Goal: Task Accomplishment & Management: Manage account settings

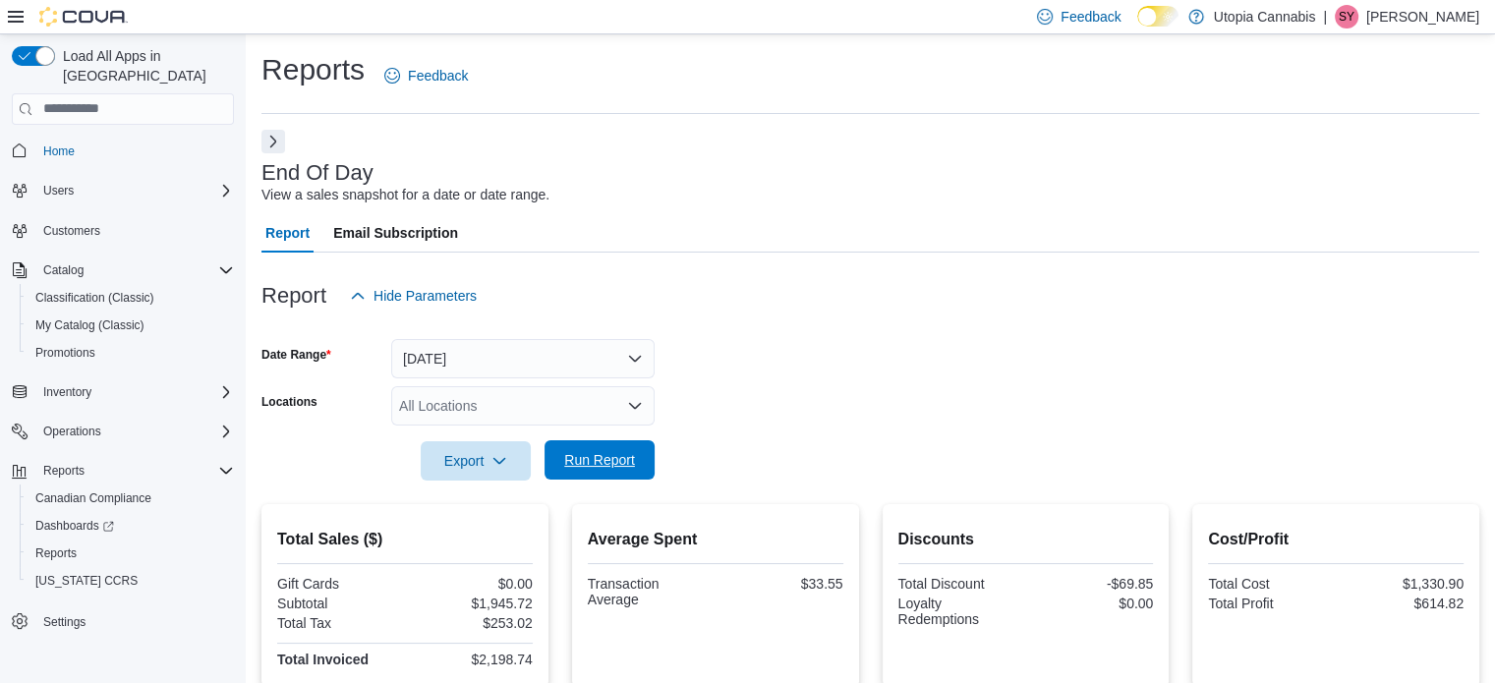
click at [617, 455] on span "Run Report" at bounding box center [599, 460] width 71 height 20
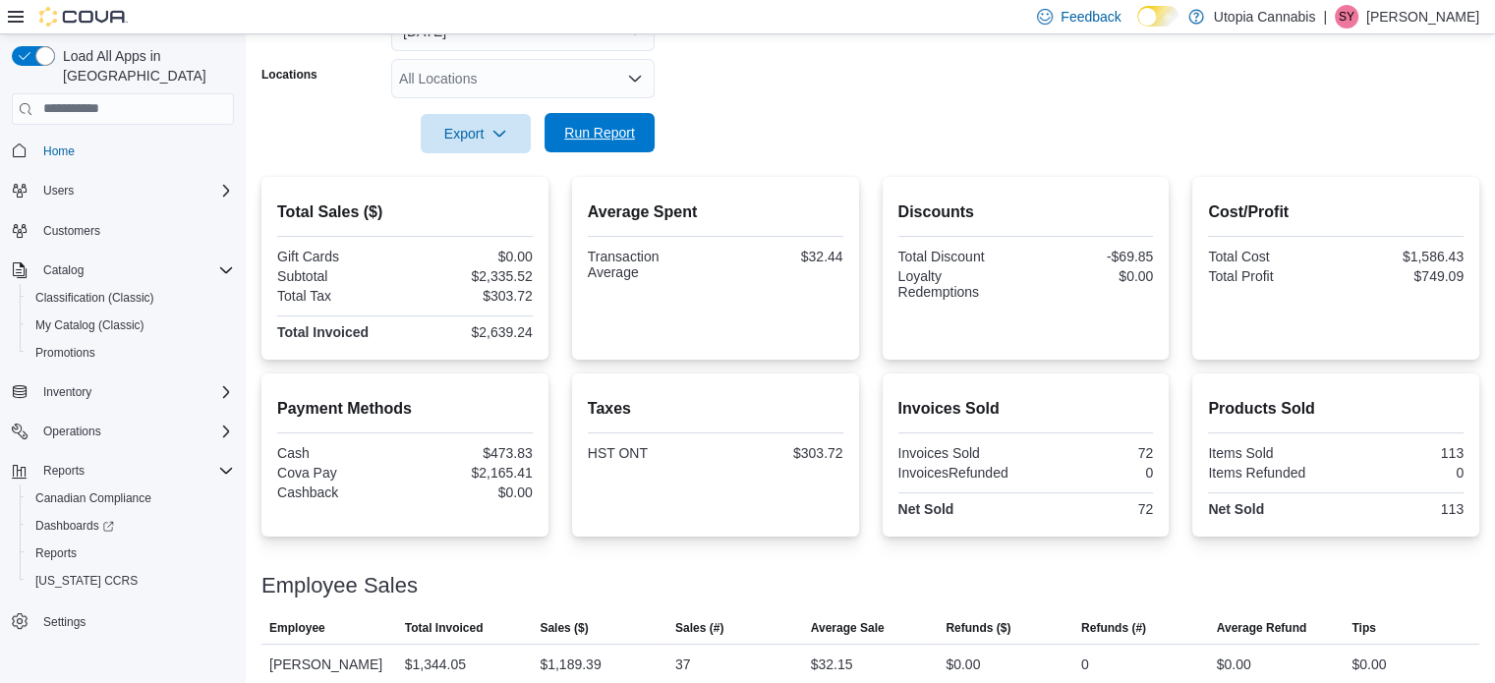
click at [612, 129] on span "Run Report" at bounding box center [599, 133] width 71 height 20
click at [962, 126] on form "Date Range [DATE] Locations All Locations Export Run Report" at bounding box center [871, 70] width 1218 height 165
click at [72, 318] on span "My Catalog (Classic)" at bounding box center [89, 326] width 109 height 16
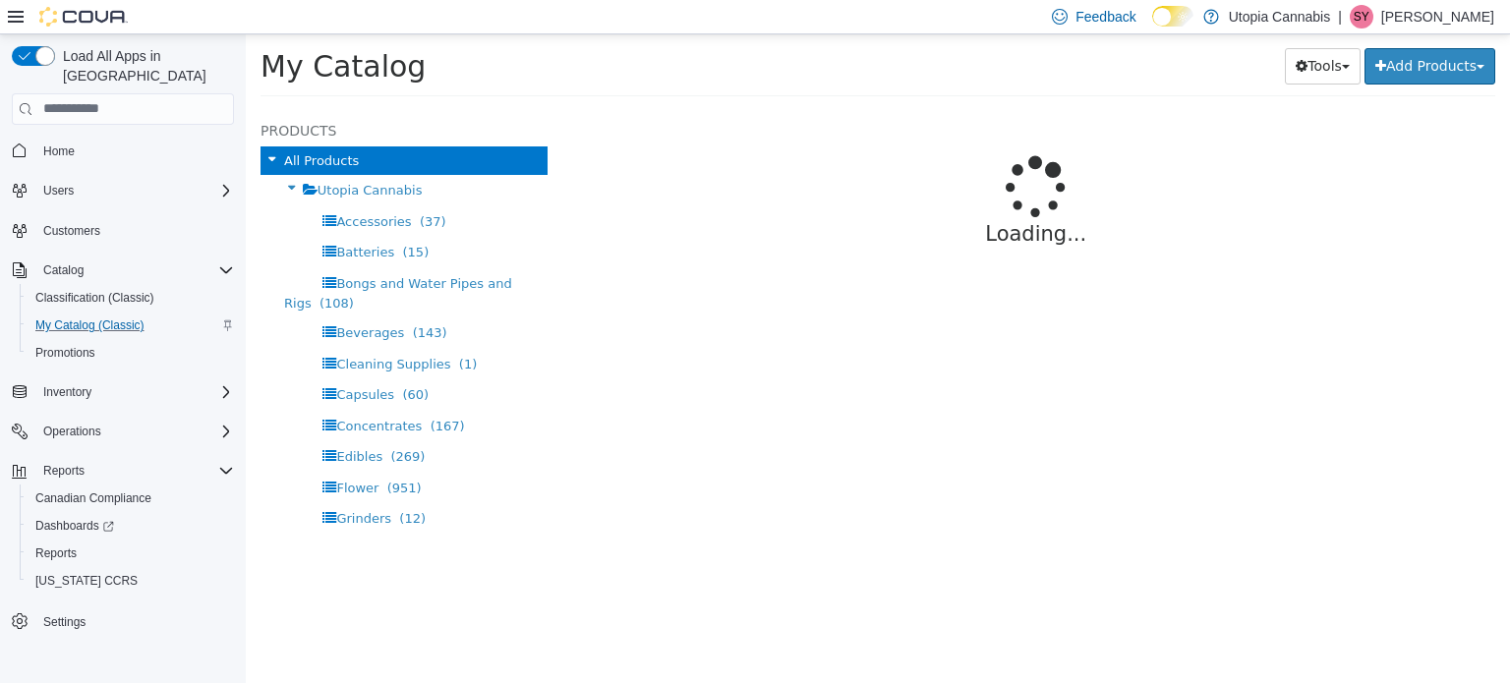
select select "**********"
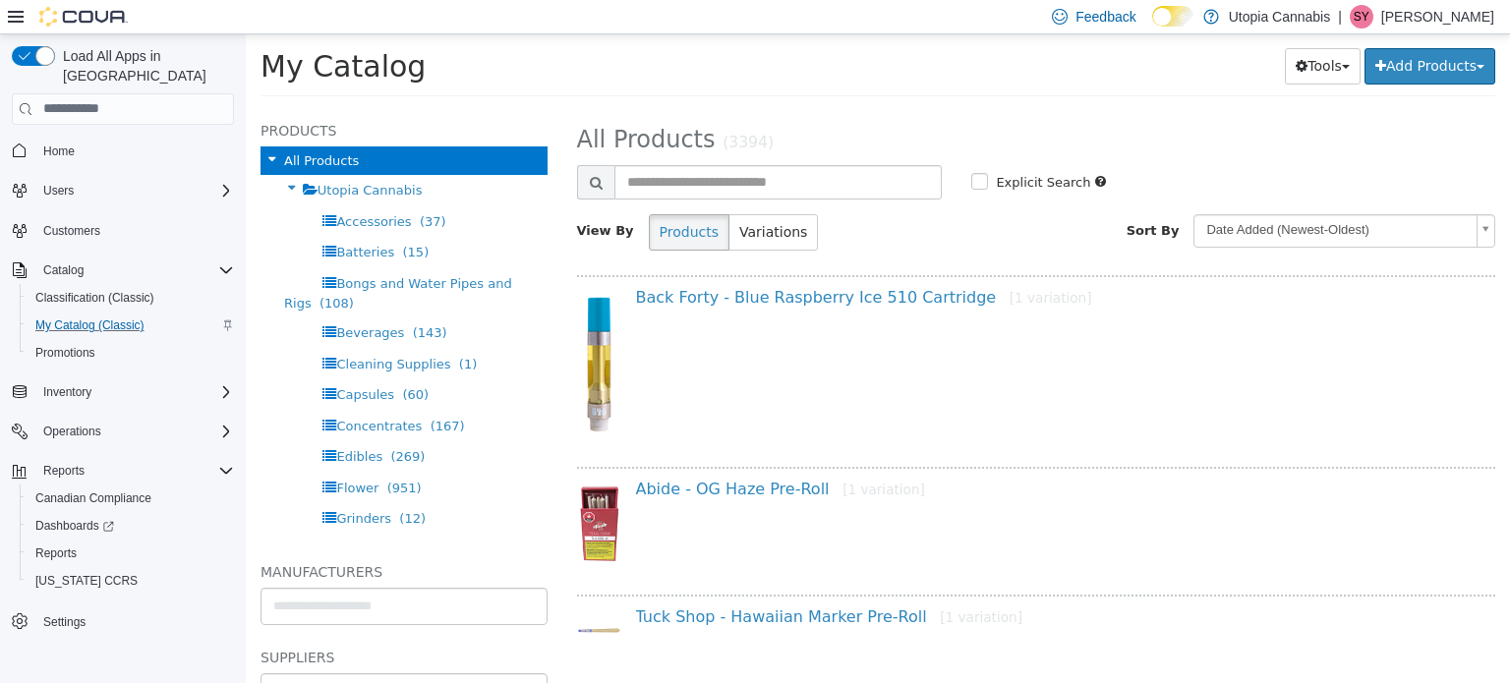
click at [694, 201] on div at bounding box center [1036, 201] width 919 height 4
click at [692, 184] on input "text" at bounding box center [778, 181] width 328 height 34
type input "**********"
select select "**********"
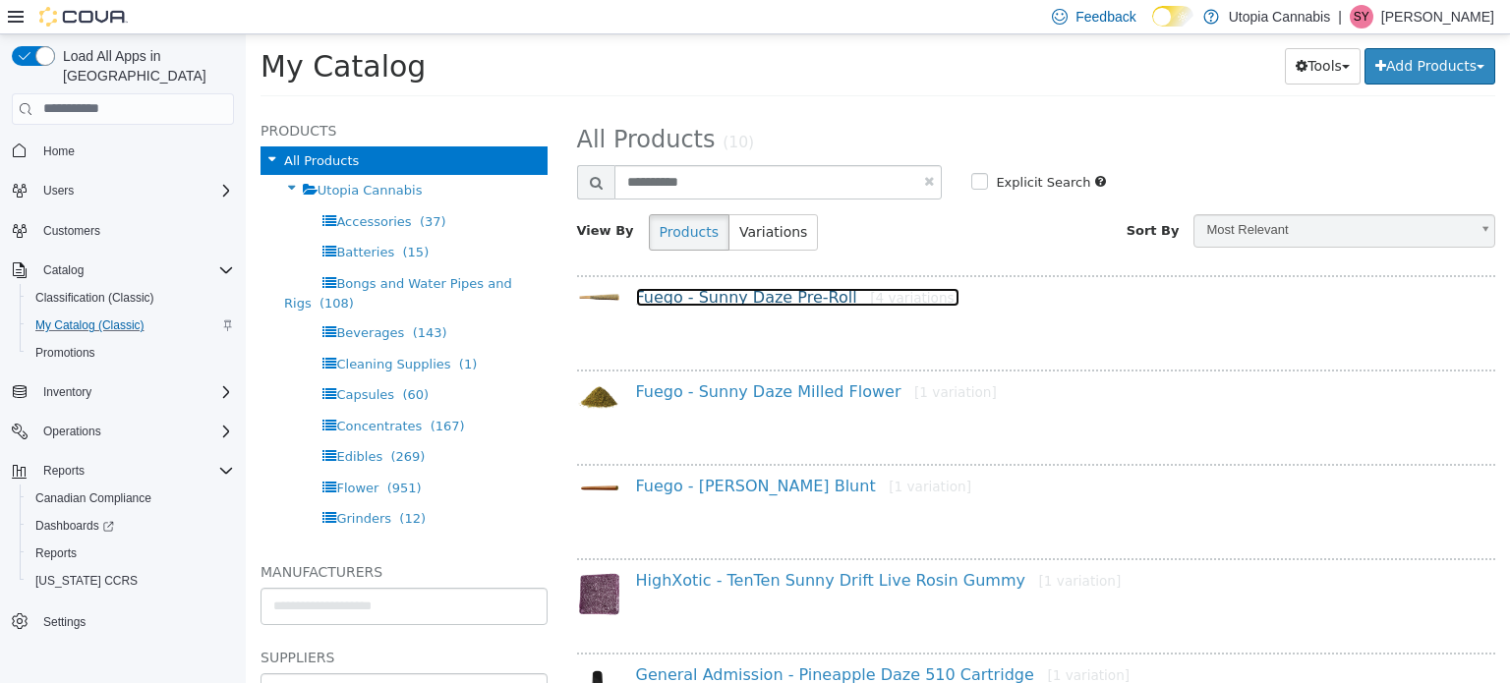
click at [707, 303] on link "Fuego - Sunny Daze Pre-Roll [4 variations]" at bounding box center [797, 296] width 323 height 19
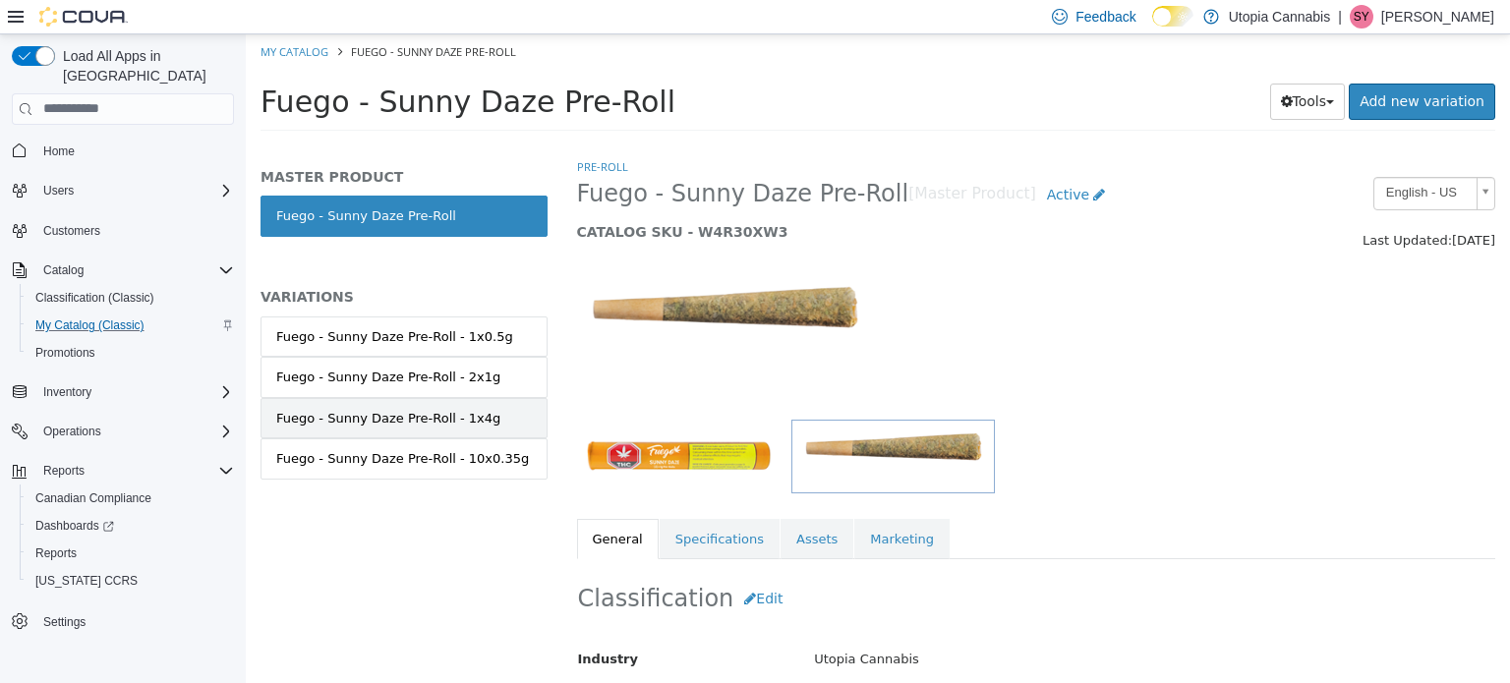
click at [445, 412] on div "Fuego - Sunny Daze Pre-Roll - 1x4g" at bounding box center [388, 418] width 224 height 20
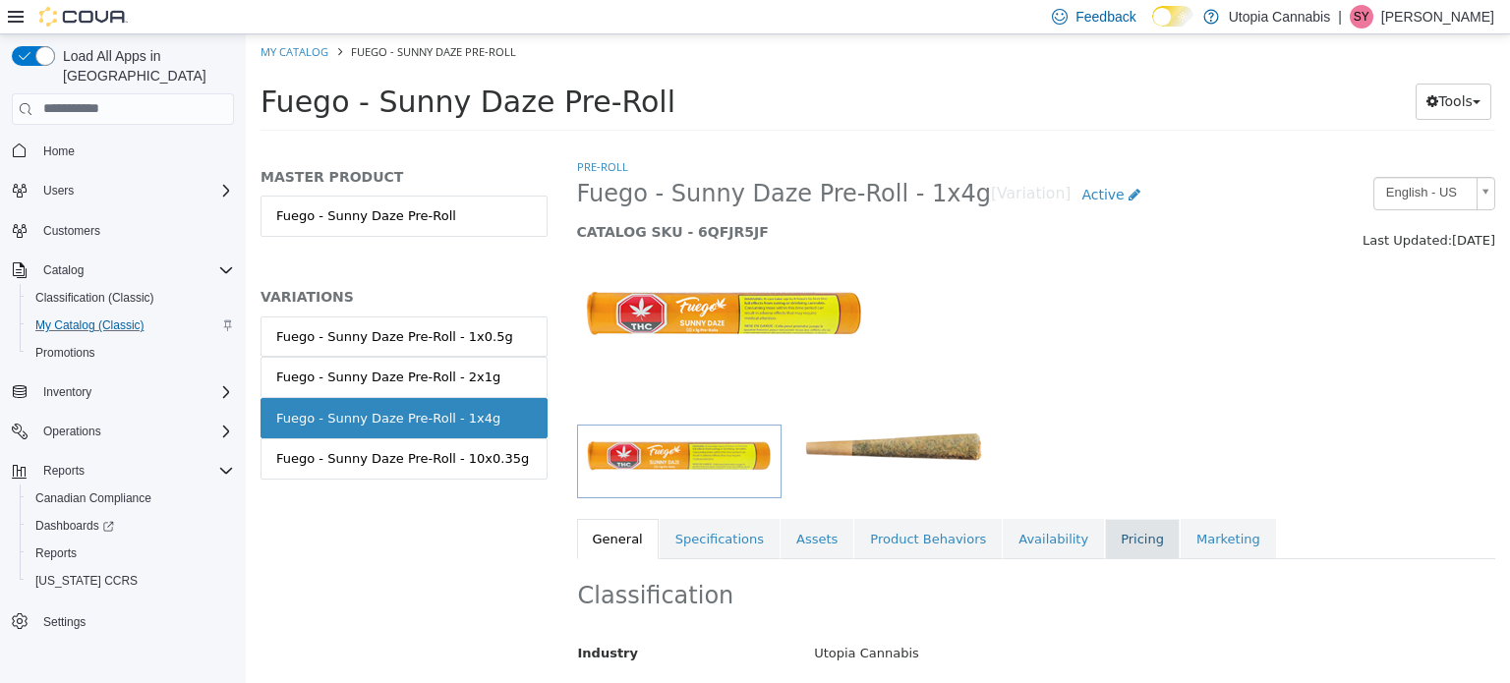
click at [1105, 539] on link "Pricing" at bounding box center [1142, 538] width 75 height 41
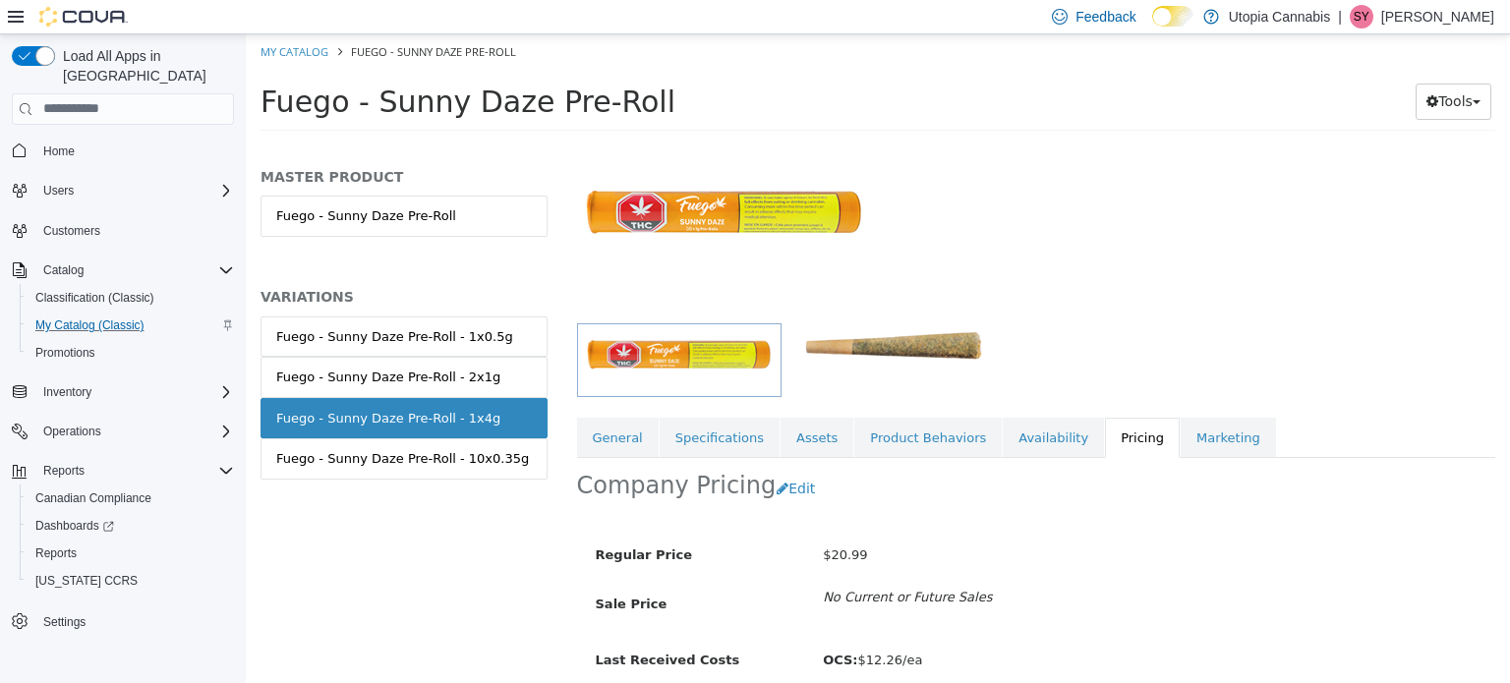
scroll to position [181, 0]
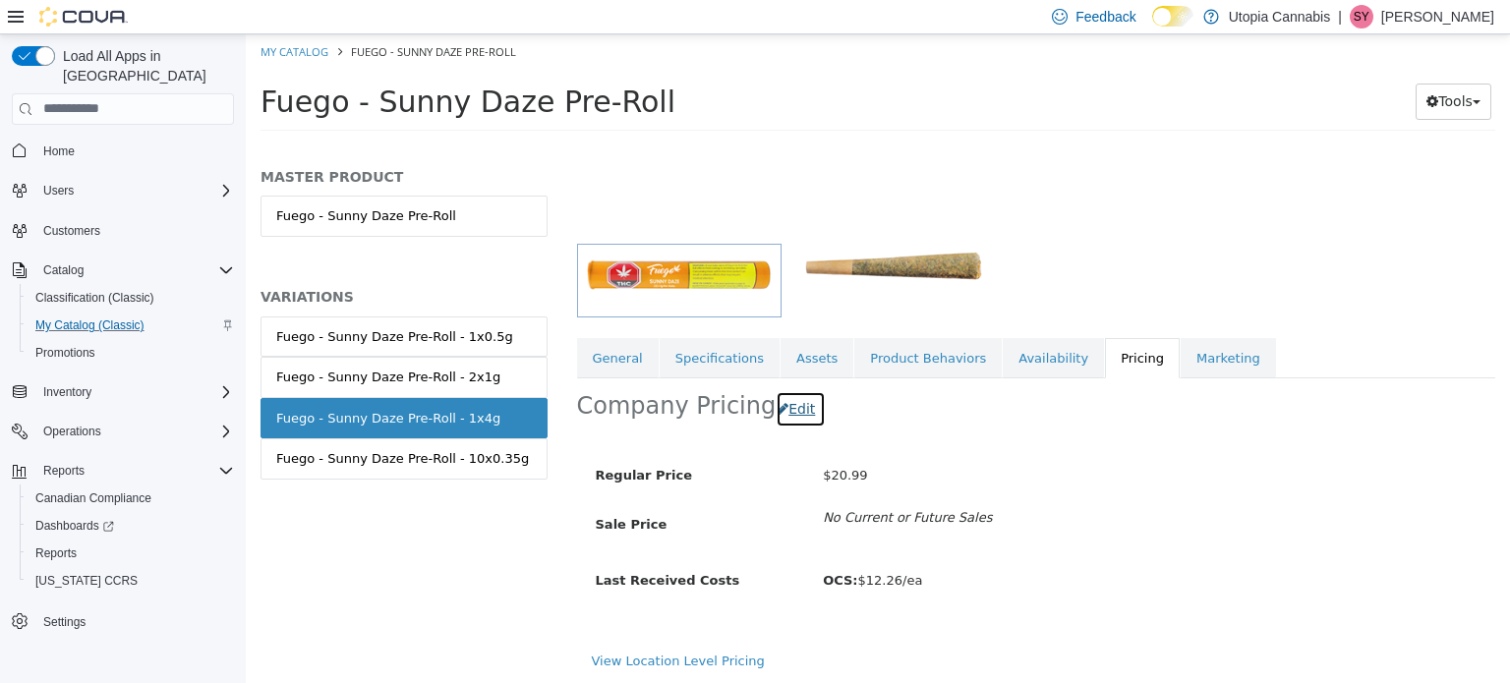
click at [790, 396] on button "Edit" at bounding box center [801, 408] width 50 height 36
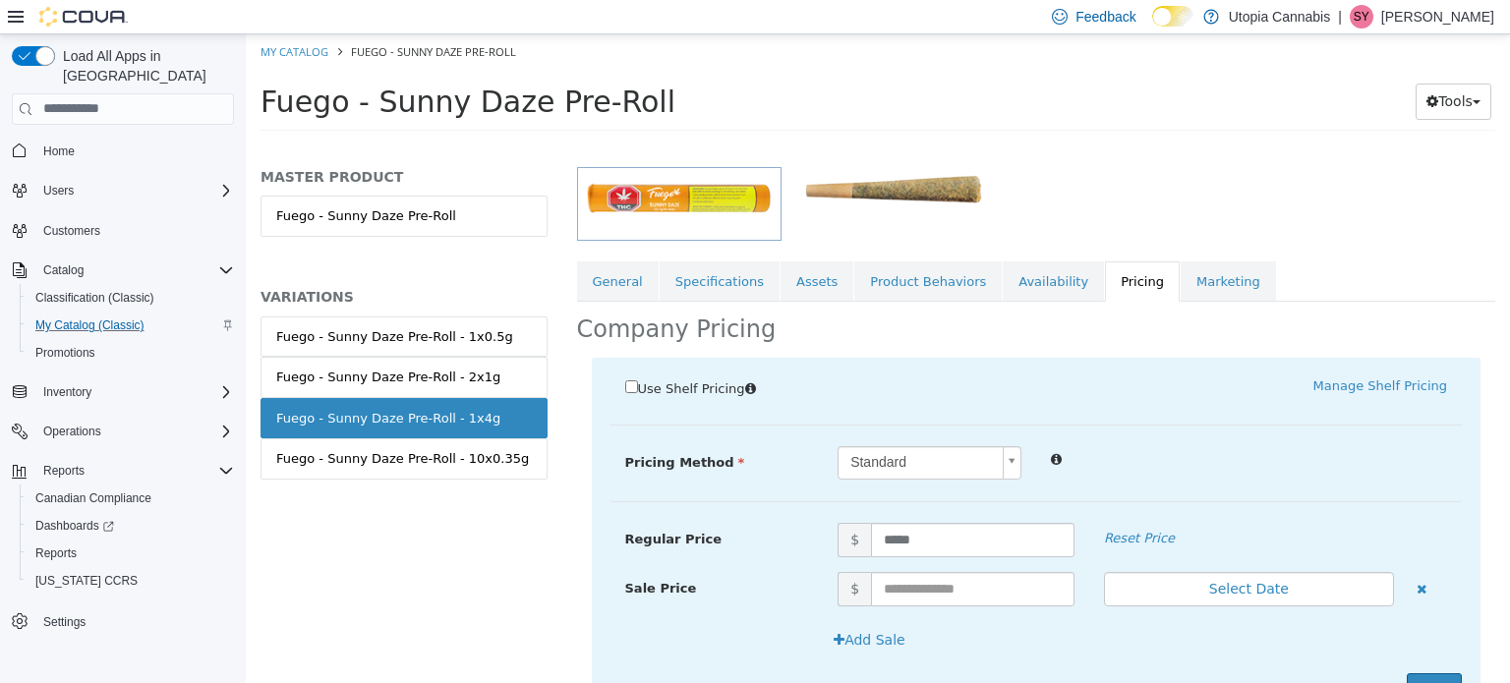
scroll to position [352, 0]
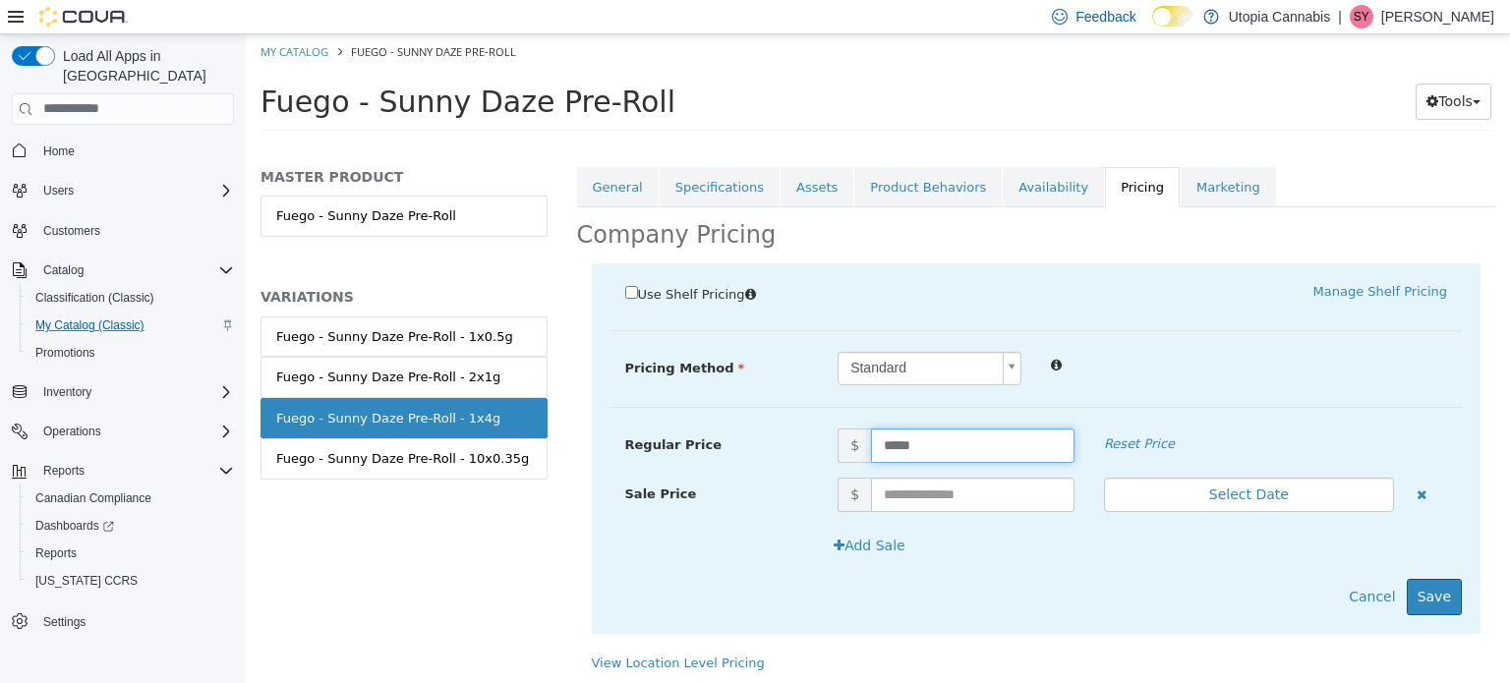
drag, startPoint x: 964, startPoint y: 444, endPoint x: 52, endPoint y: 432, distance: 911.5
click at [246, 143] on html "Saving Bulk Changes... × My Catalog Fuego - Sunny Daze Pre-Roll Fuego - Sunny D…" at bounding box center [878, 87] width 1264 height 109
type input "*****"
click at [1414, 582] on button "Save" at bounding box center [1434, 596] width 55 height 36
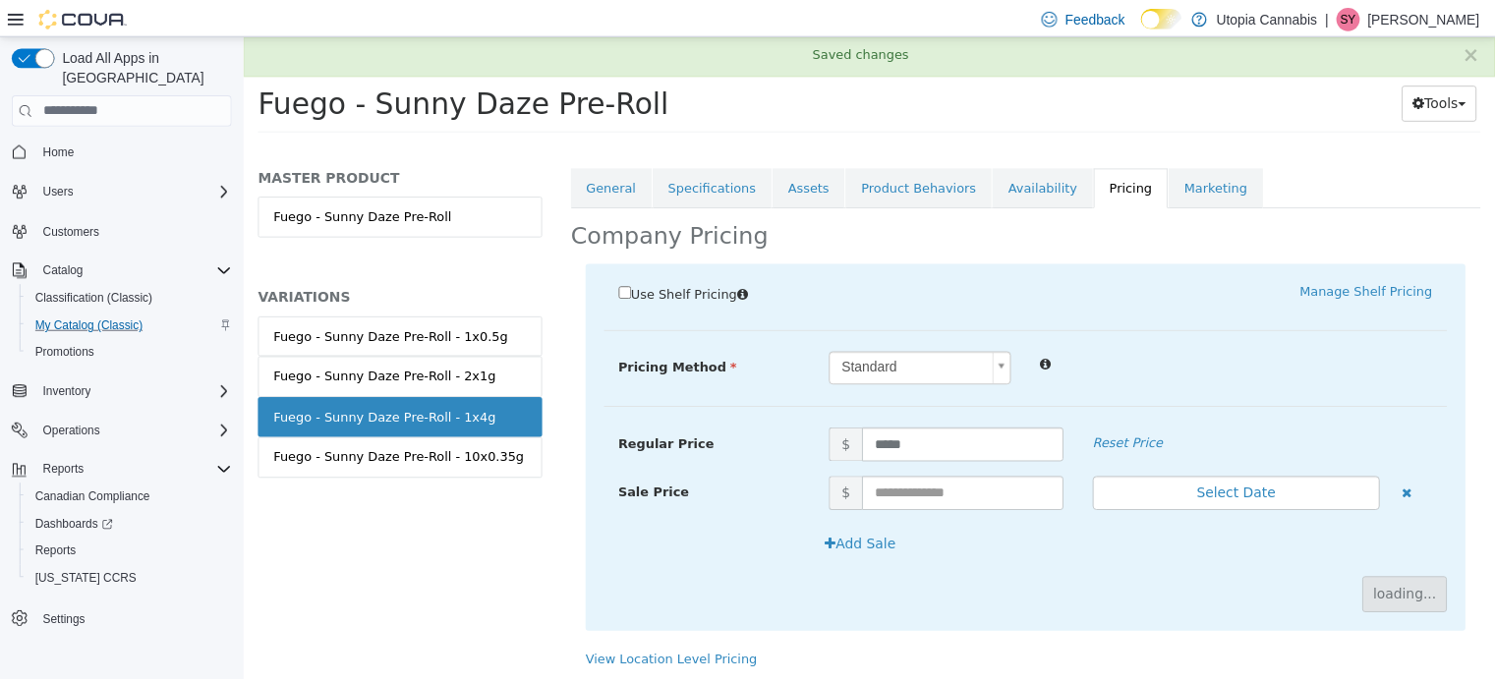
scroll to position [181, 0]
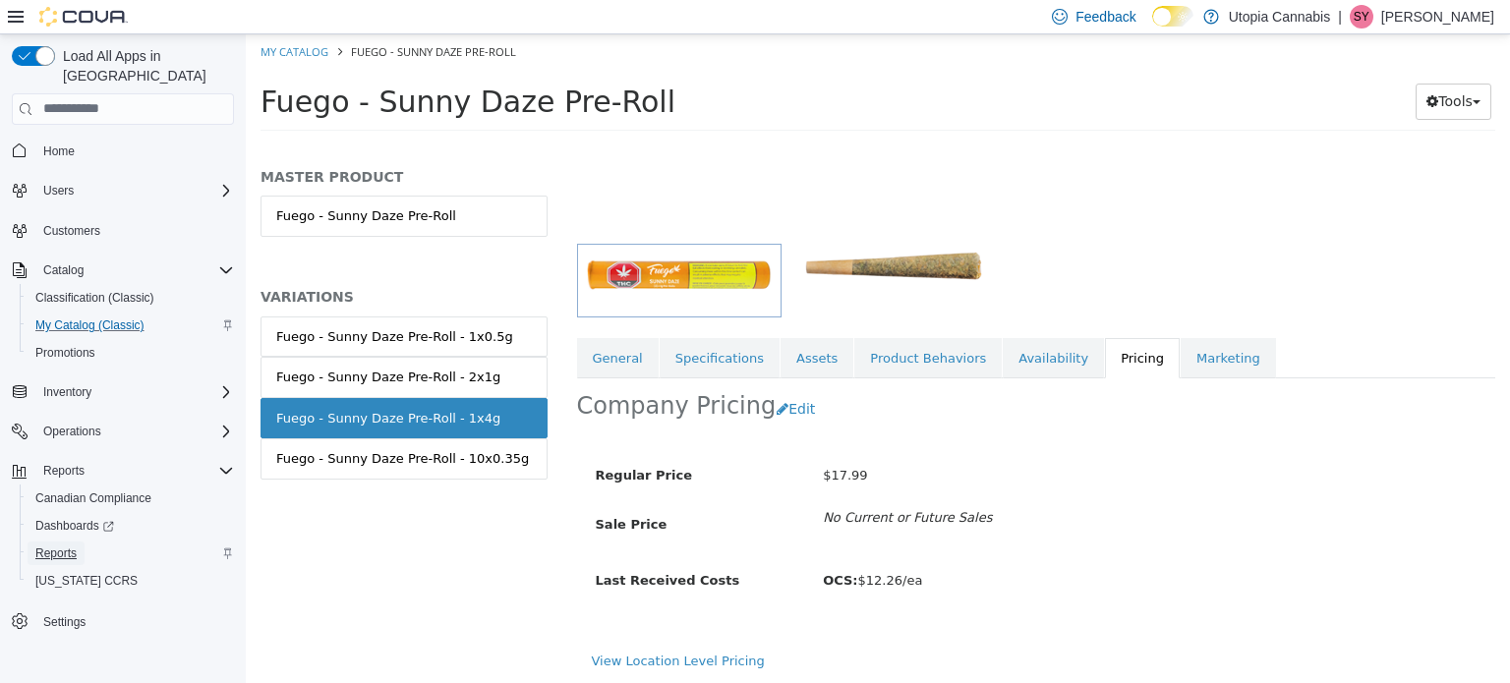
click at [52, 546] on span "Reports" at bounding box center [55, 554] width 41 height 16
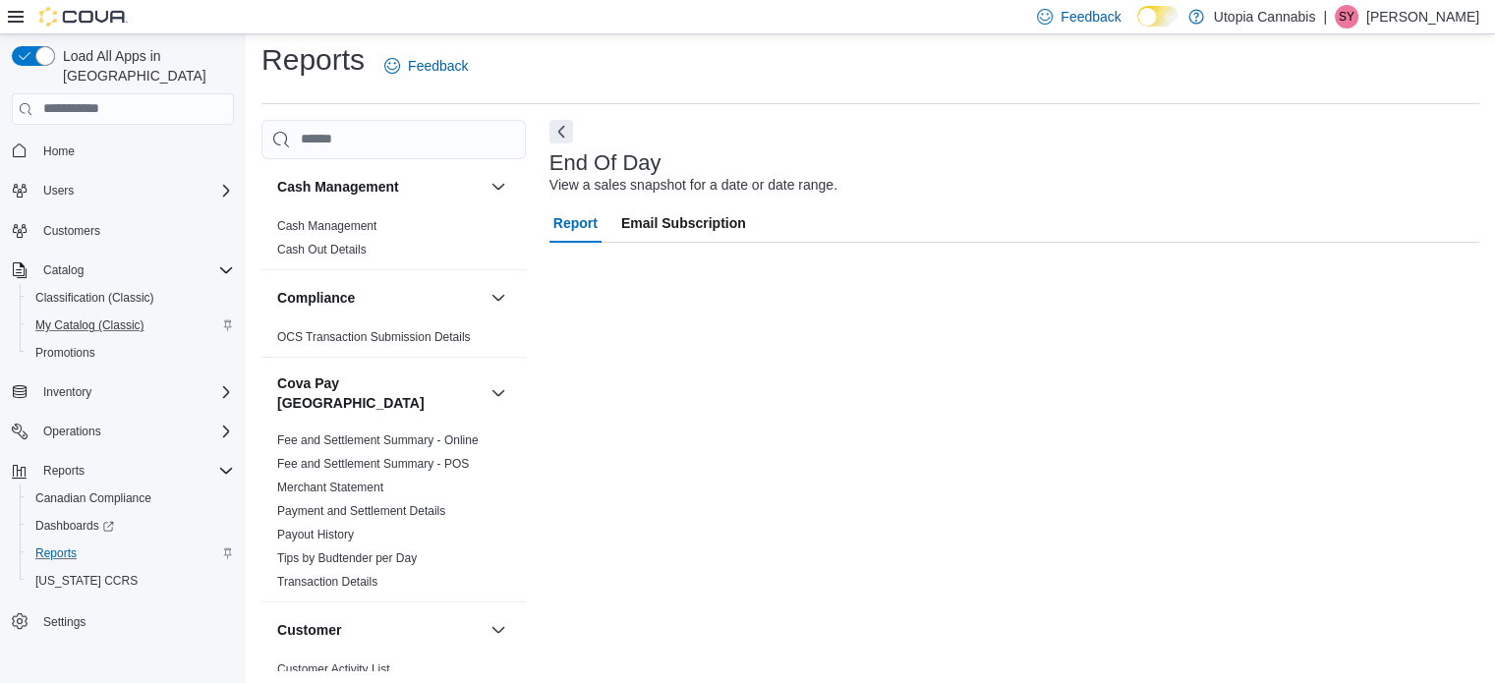
scroll to position [13, 0]
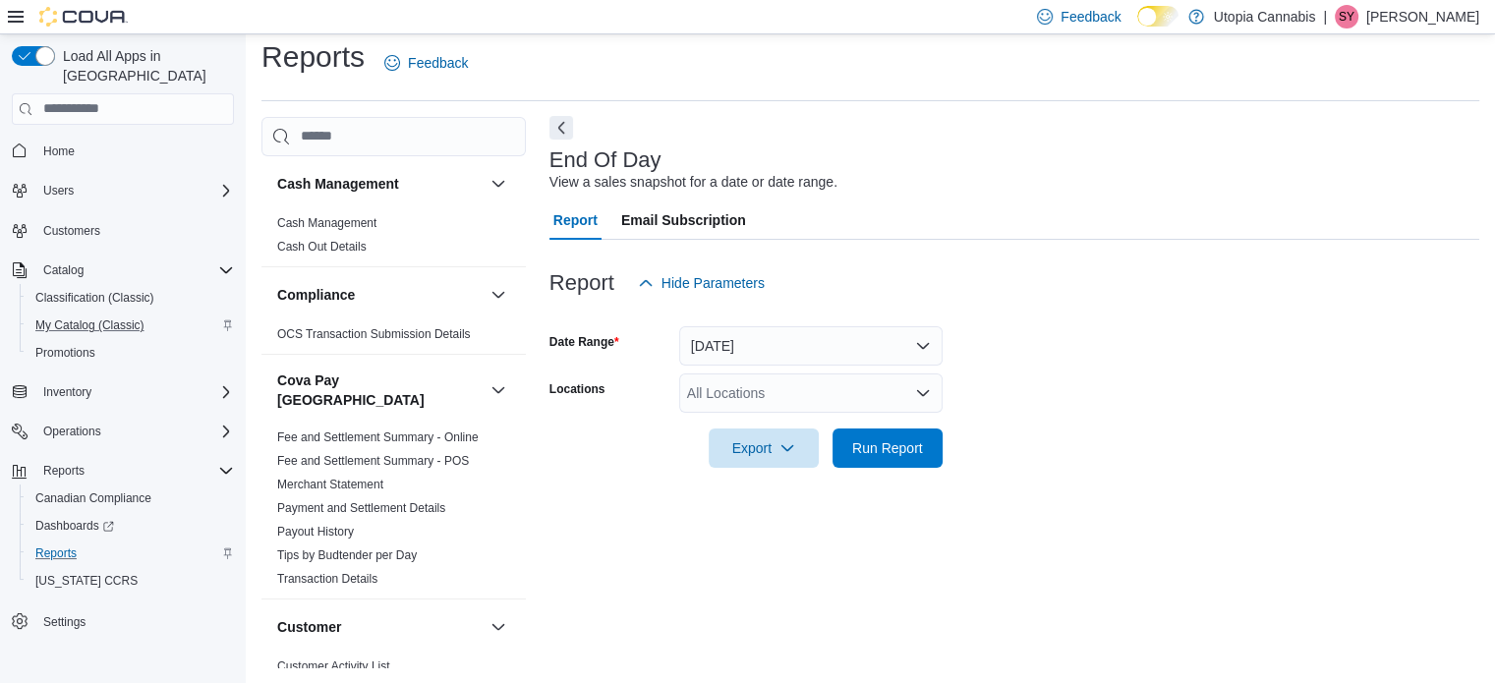
click at [562, 137] on button "Next" at bounding box center [562, 128] width 24 height 24
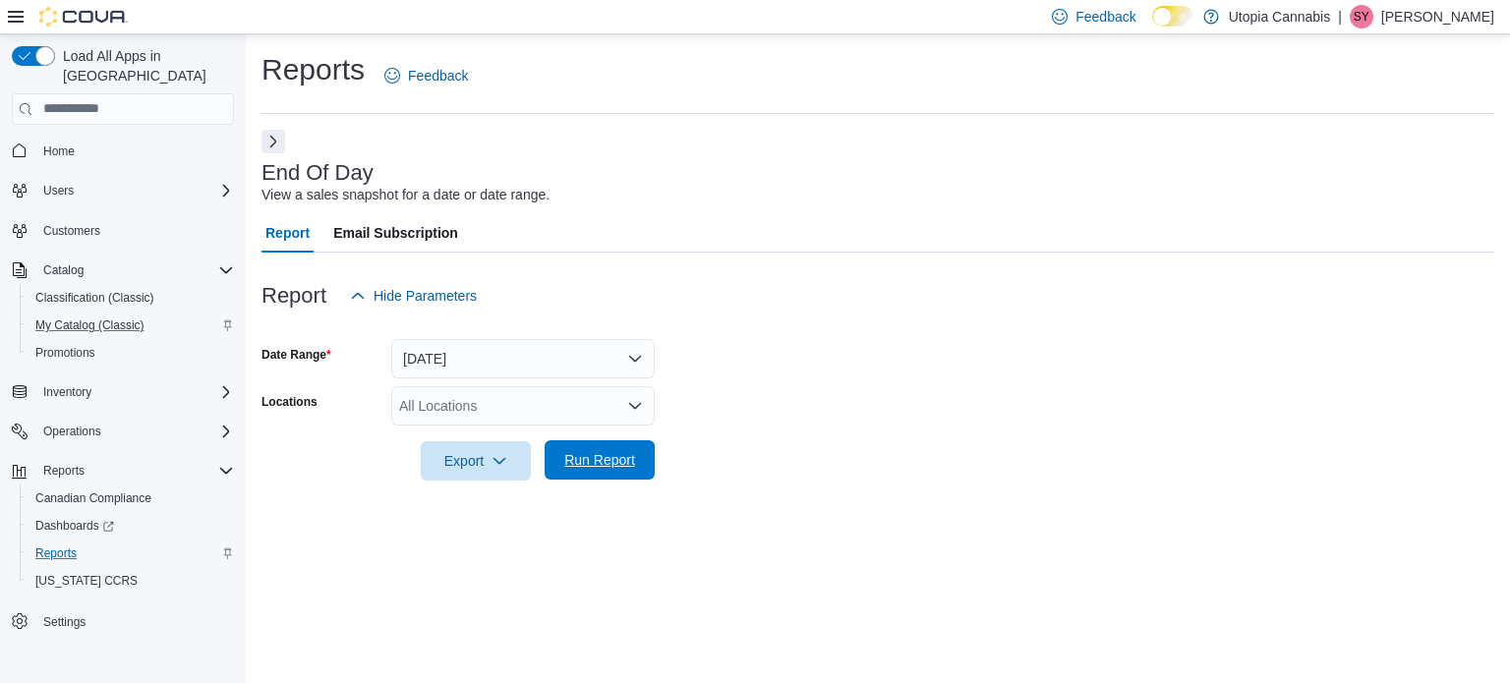
click at [595, 453] on span "Run Report" at bounding box center [599, 460] width 71 height 20
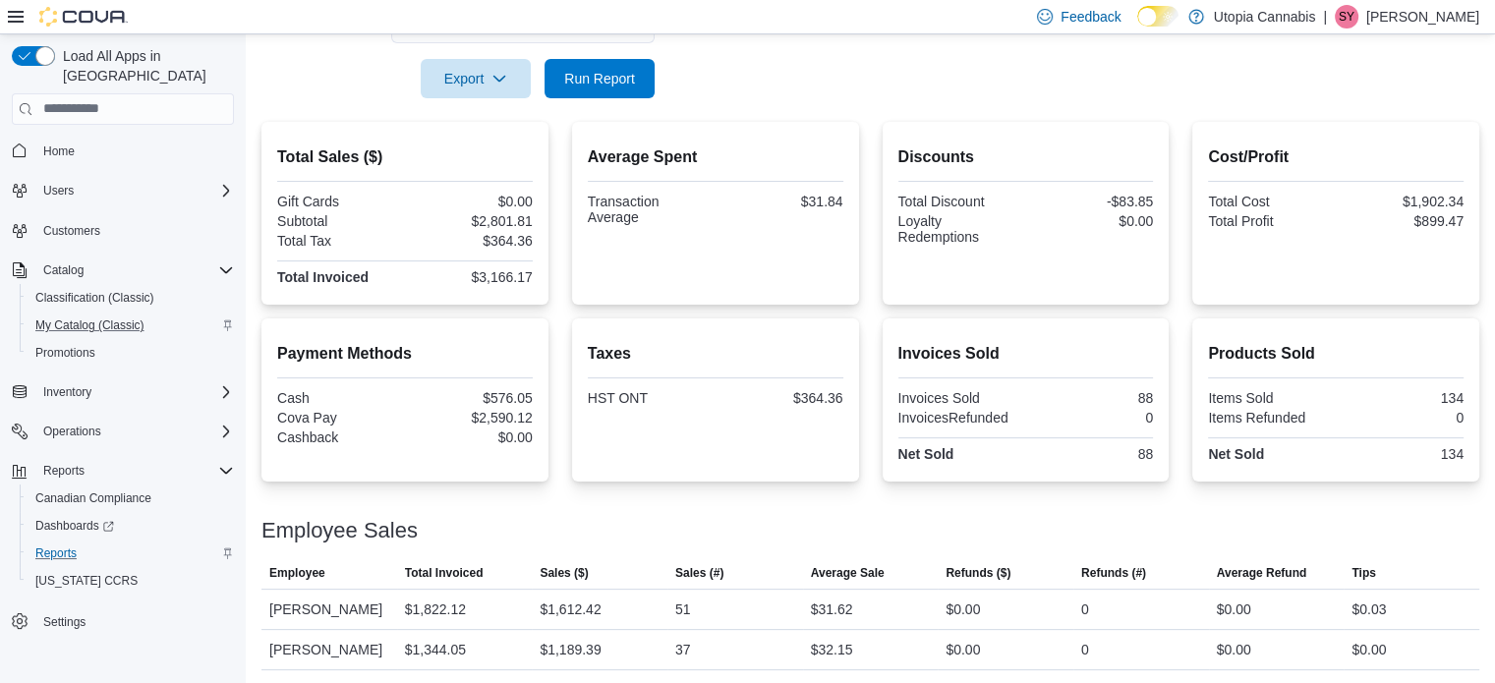
scroll to position [384, 0]
click at [614, 73] on span "Run Report" at bounding box center [599, 76] width 71 height 20
click at [617, 74] on span "Run Report" at bounding box center [599, 76] width 71 height 20
